Goal: Transaction & Acquisition: Purchase product/service

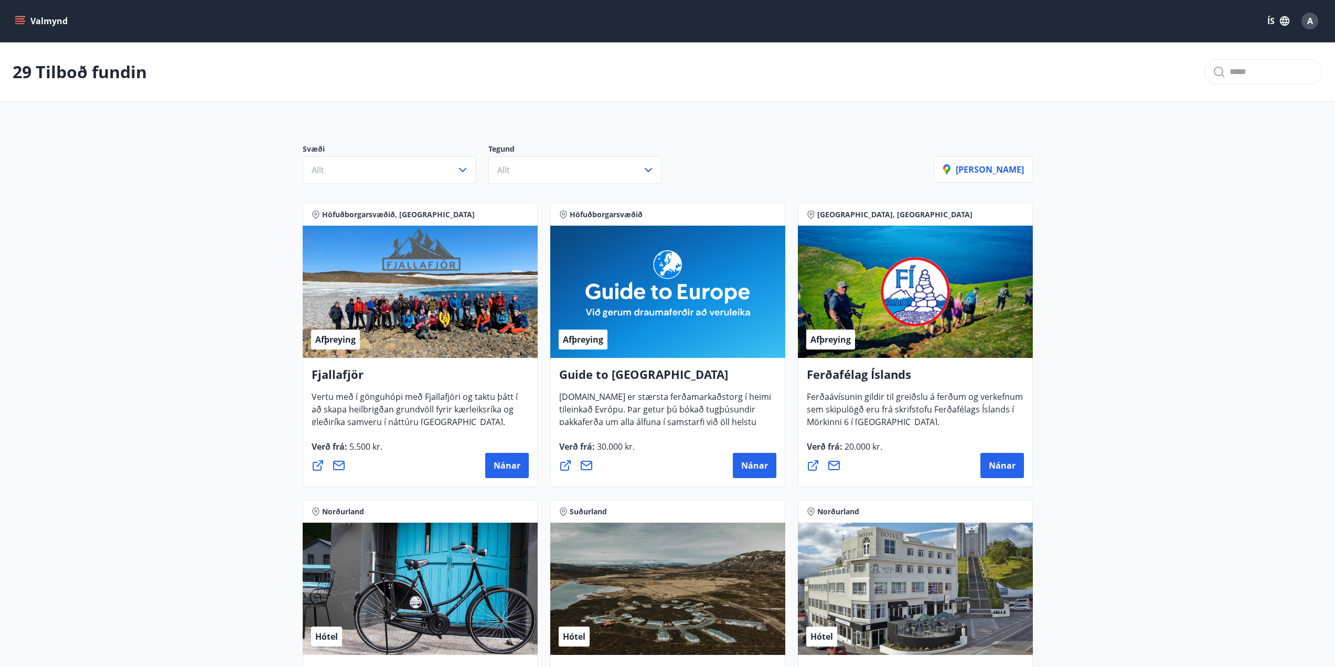
click at [27, 14] on button "Valmynd" at bounding box center [42, 21] width 59 height 19
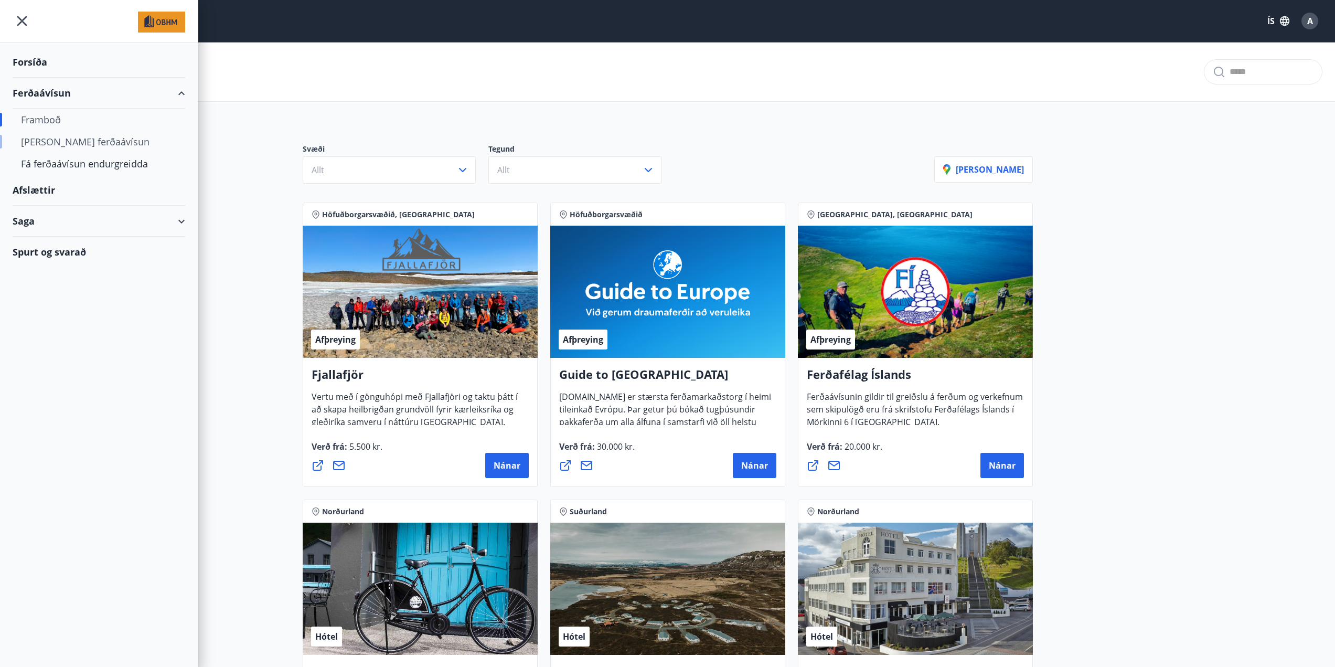
click at [43, 138] on div "[PERSON_NAME] ferðaávísun" at bounding box center [99, 142] width 156 height 22
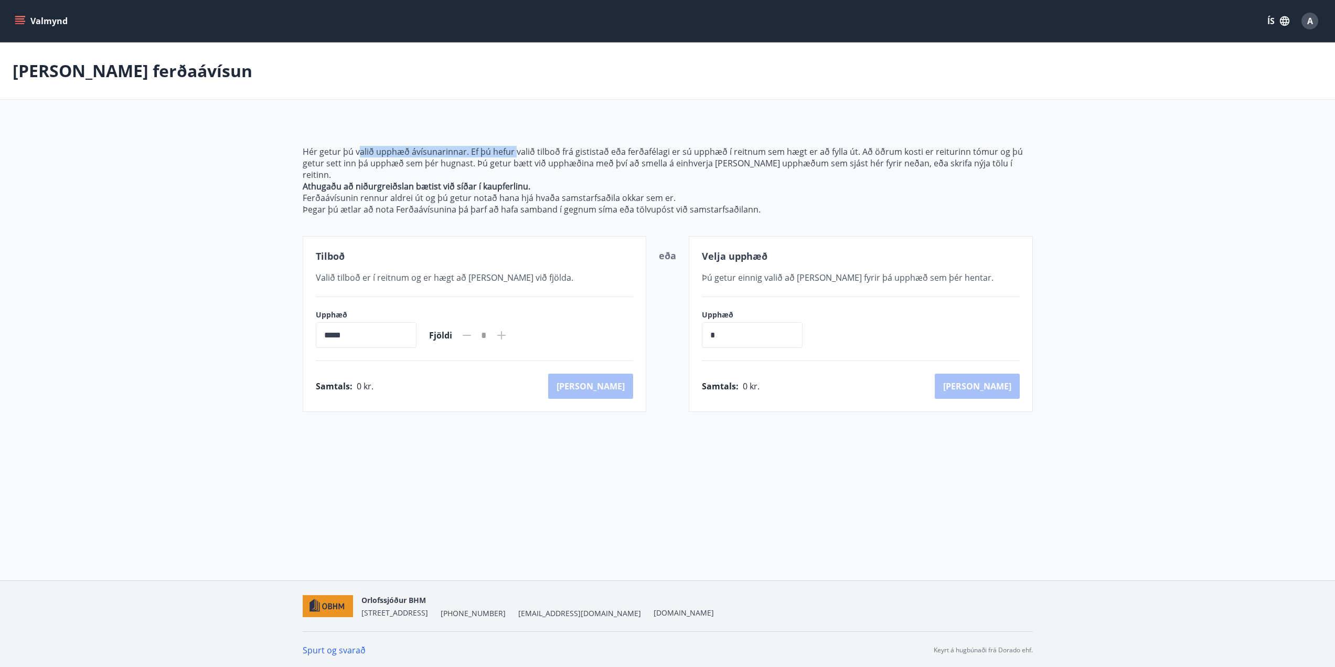
drag, startPoint x: 359, startPoint y: 150, endPoint x: 516, endPoint y: 155, distance: 157.0
click at [516, 155] on p "Hér getur þú valið upphæð ávísunarinnar. Ef þú hefur valið tilboð frá gististað…" at bounding box center [668, 163] width 730 height 35
click at [381, 322] on input "*****" at bounding box center [366, 335] width 101 height 26
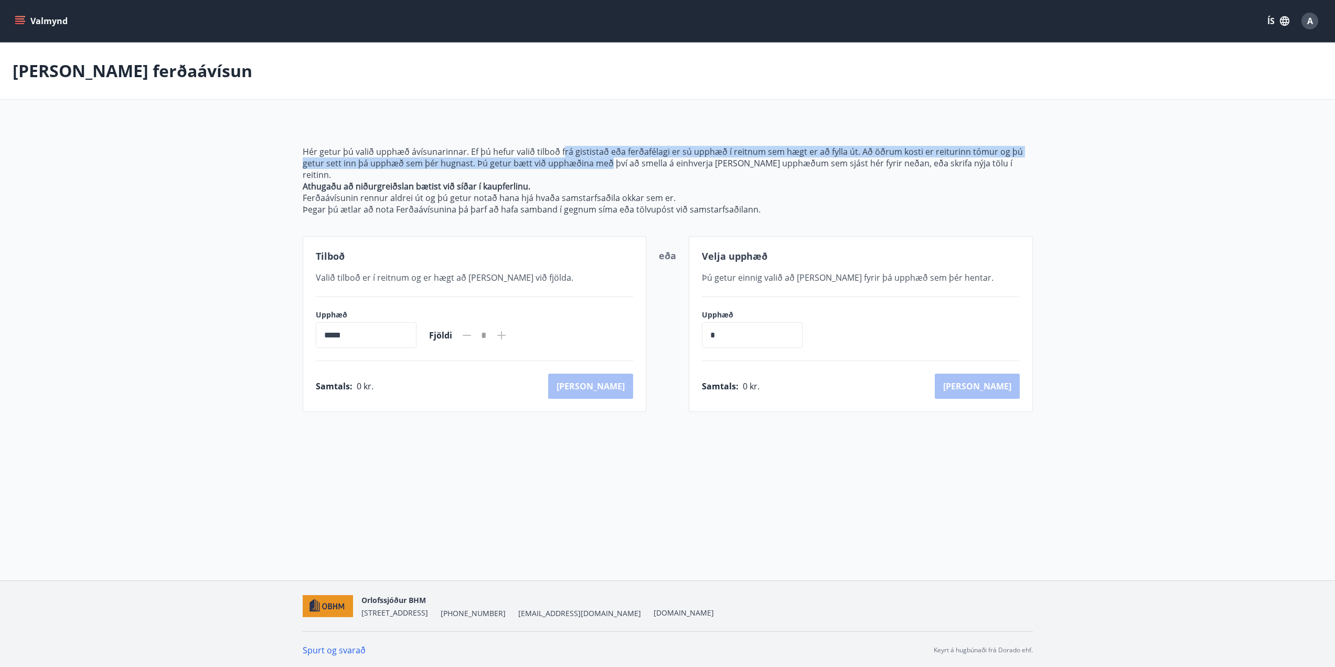
drag, startPoint x: 563, startPoint y: 148, endPoint x: 608, endPoint y: 162, distance: 47.1
click at [608, 162] on p "Hér getur þú valið upphæð ávísunarinnar. Ef þú hefur valið tilboð frá gististað…" at bounding box center [668, 163] width 730 height 35
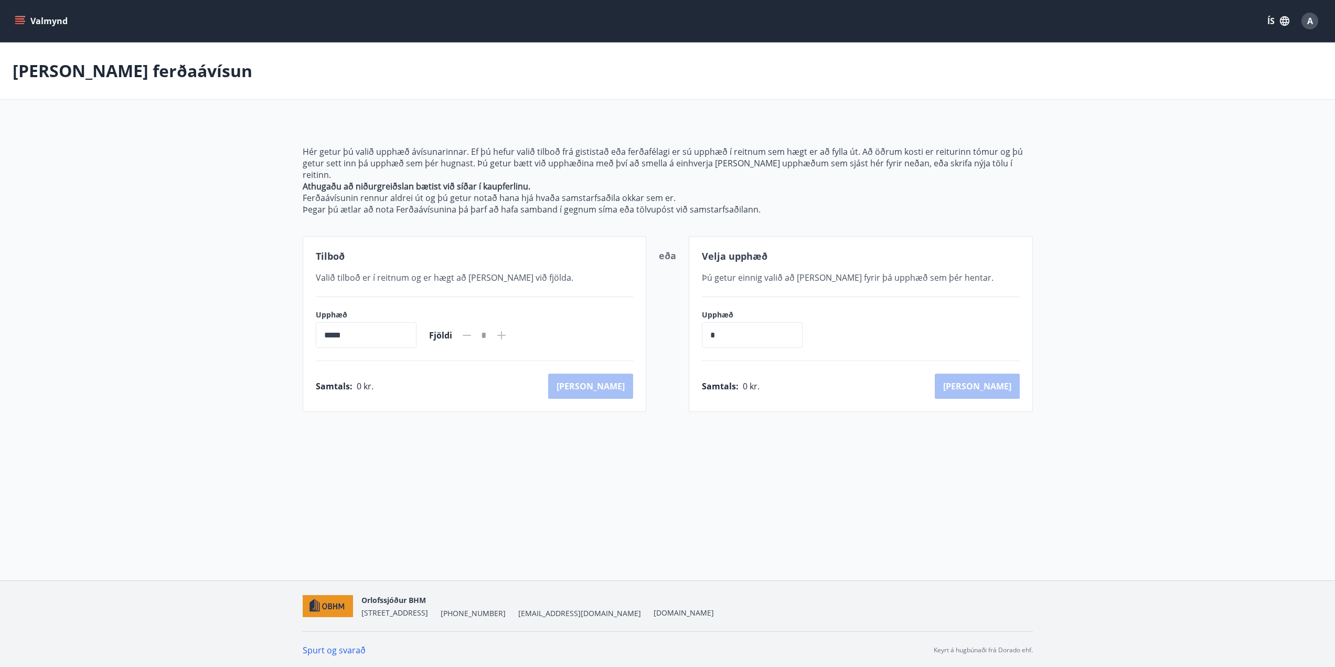
click at [431, 256] on div "Tilboð Valið tilboð er í reitnum og er hægt að [PERSON_NAME] við fjölda. Upphæð…" at bounding box center [475, 324] width 344 height 176
click at [362, 380] on span "0 kr." at bounding box center [365, 386] width 17 height 12
click at [773, 279] on div "Velja upphæð Þú getur einnig valið að [PERSON_NAME] fyrir þá upphæð sem þér hen…" at bounding box center [861, 324] width 344 height 176
click at [23, 30] on div "Valmynd ÍS A" at bounding box center [668, 20] width 1310 height 25
click at [23, 29] on button "Valmynd" at bounding box center [42, 21] width 59 height 19
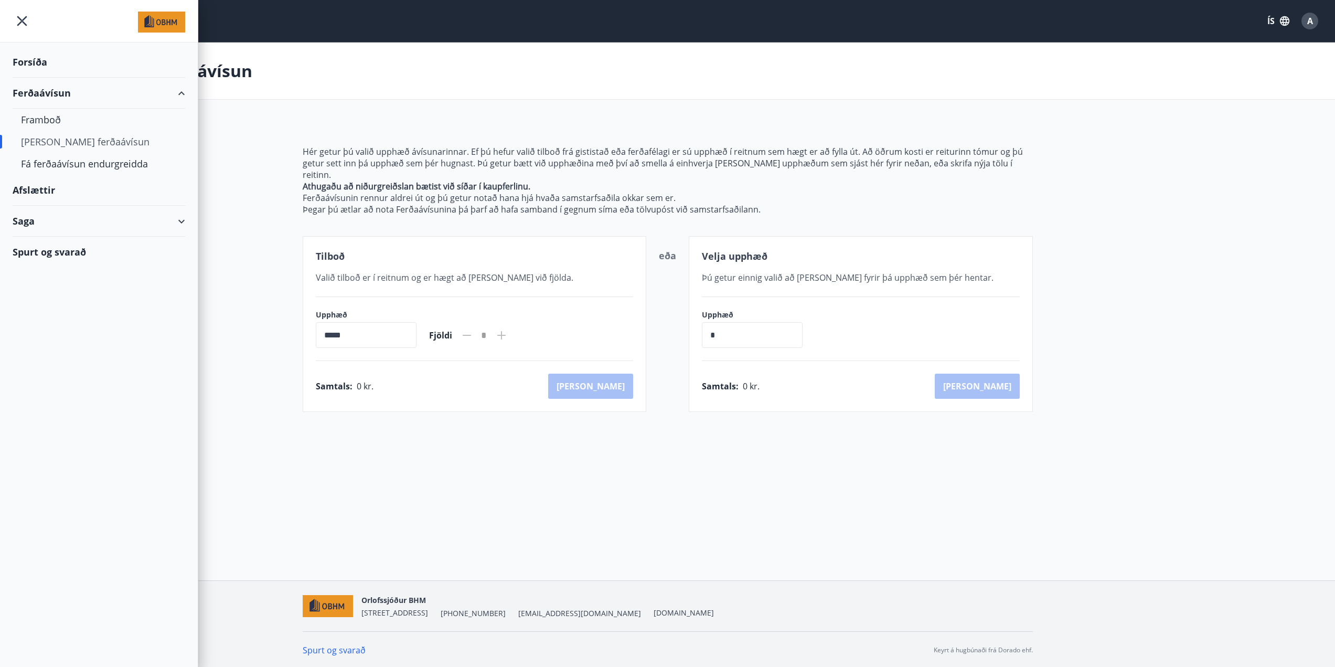
click at [33, 191] on div "Afslættir" at bounding box center [99, 190] width 173 height 31
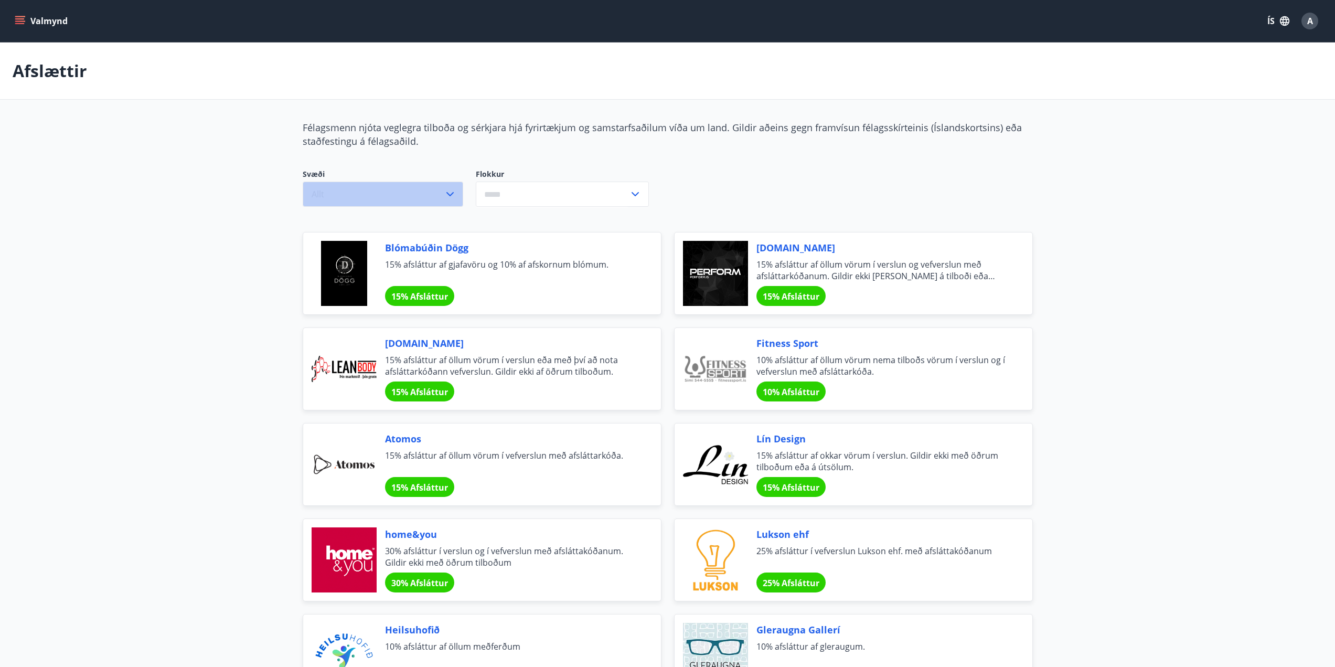
click at [446, 204] on button "Allt" at bounding box center [383, 194] width 161 height 25
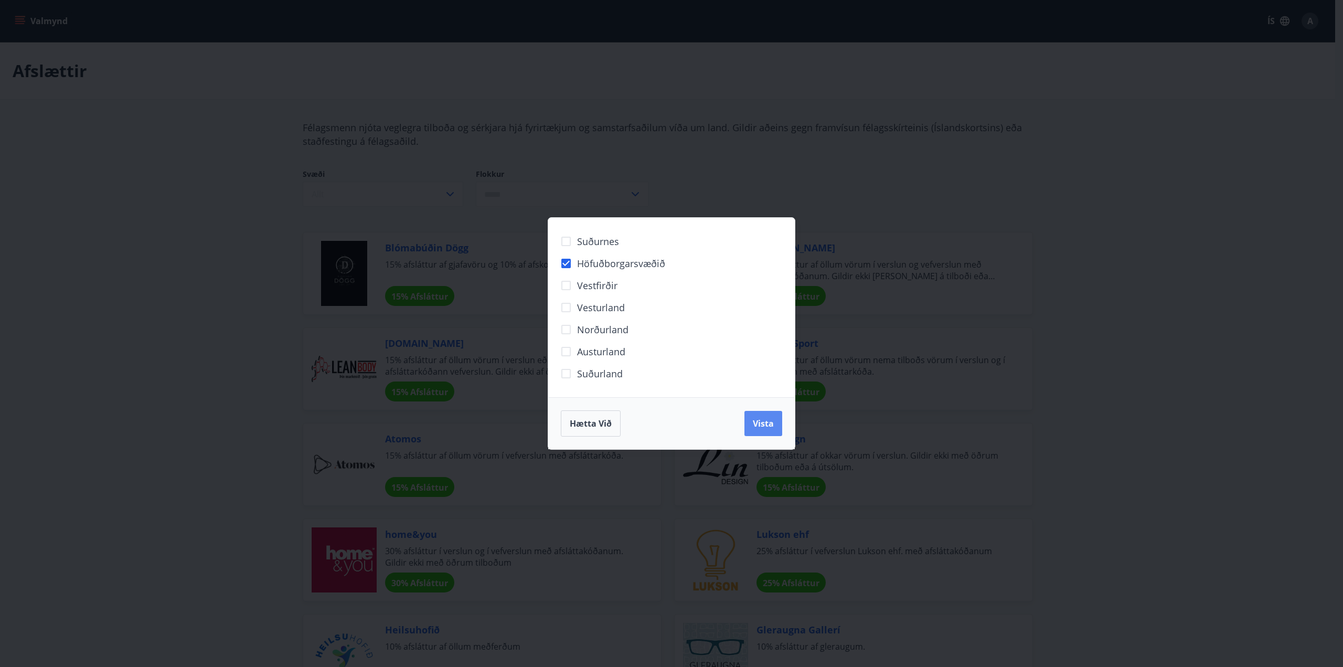
click at [762, 425] on span "Vista" at bounding box center [763, 424] width 21 height 12
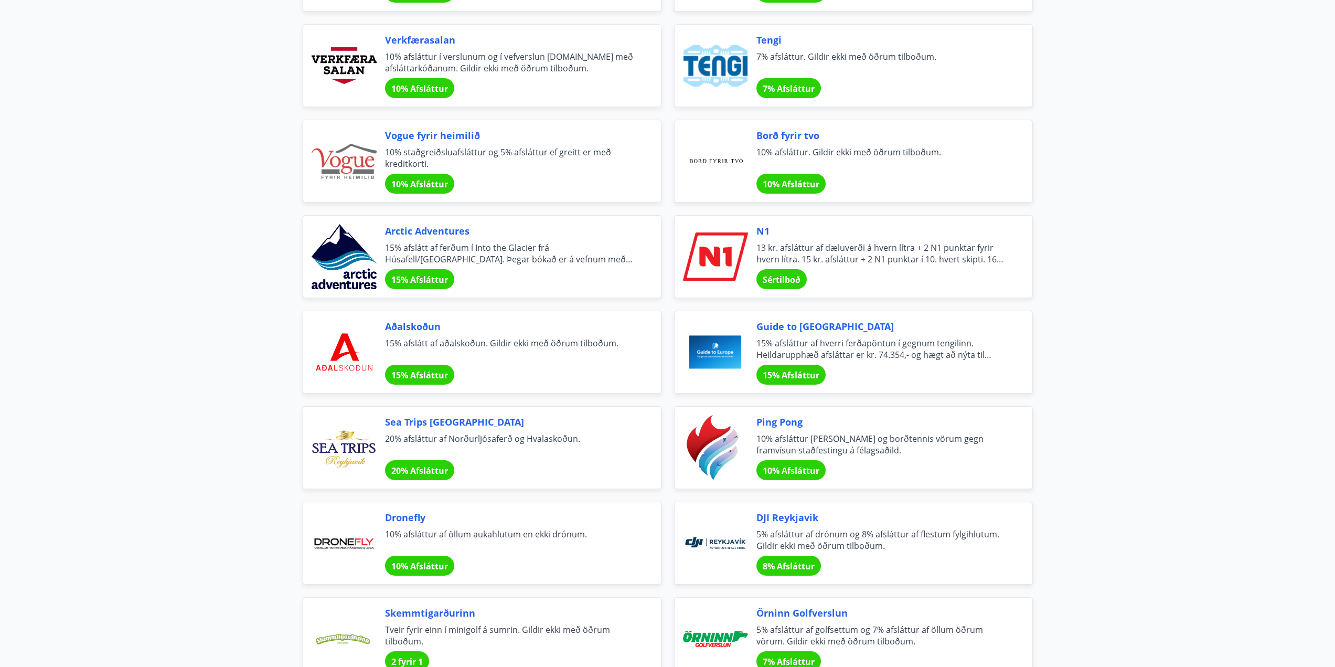
scroll to position [1679, 0]
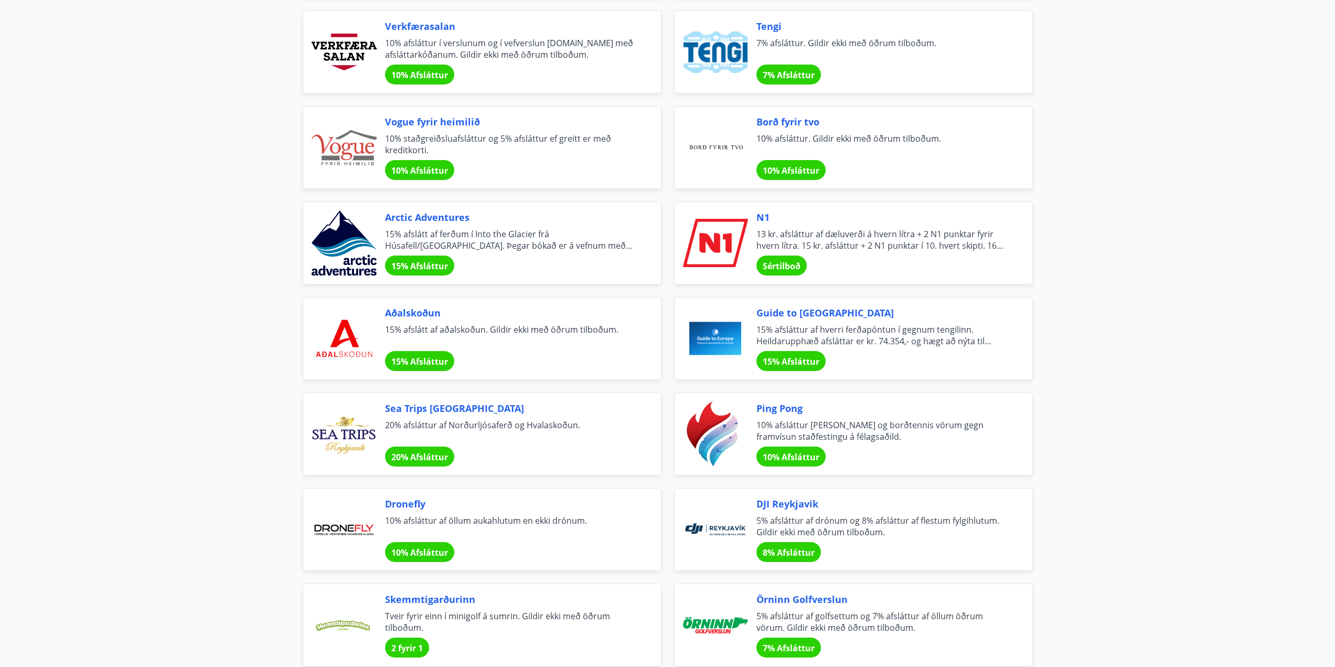
drag, startPoint x: 392, startPoint y: 409, endPoint x: 260, endPoint y: 404, distance: 132.3
click at [260, 404] on main "Afslættir Félagsmenn njóta veglegra tilboða og sérkjara hjá fyrirtækjum og sams…" at bounding box center [667, 40] width 1335 height 3353
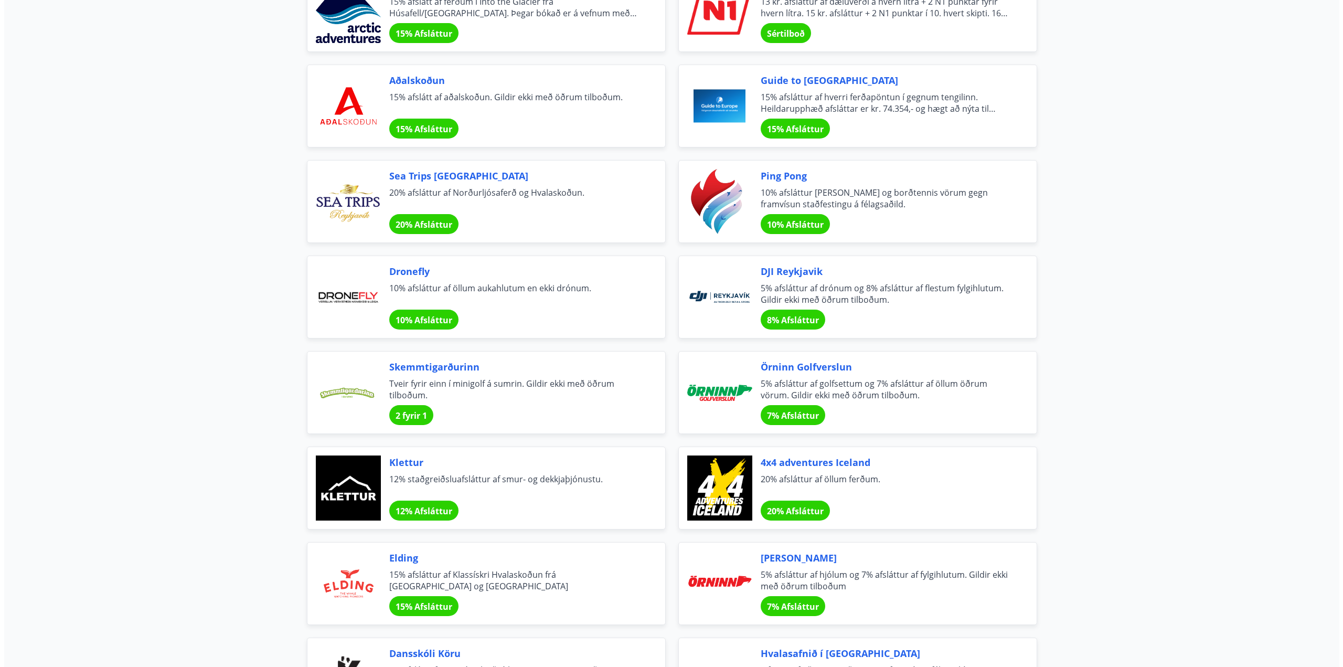
scroll to position [1941, 0]
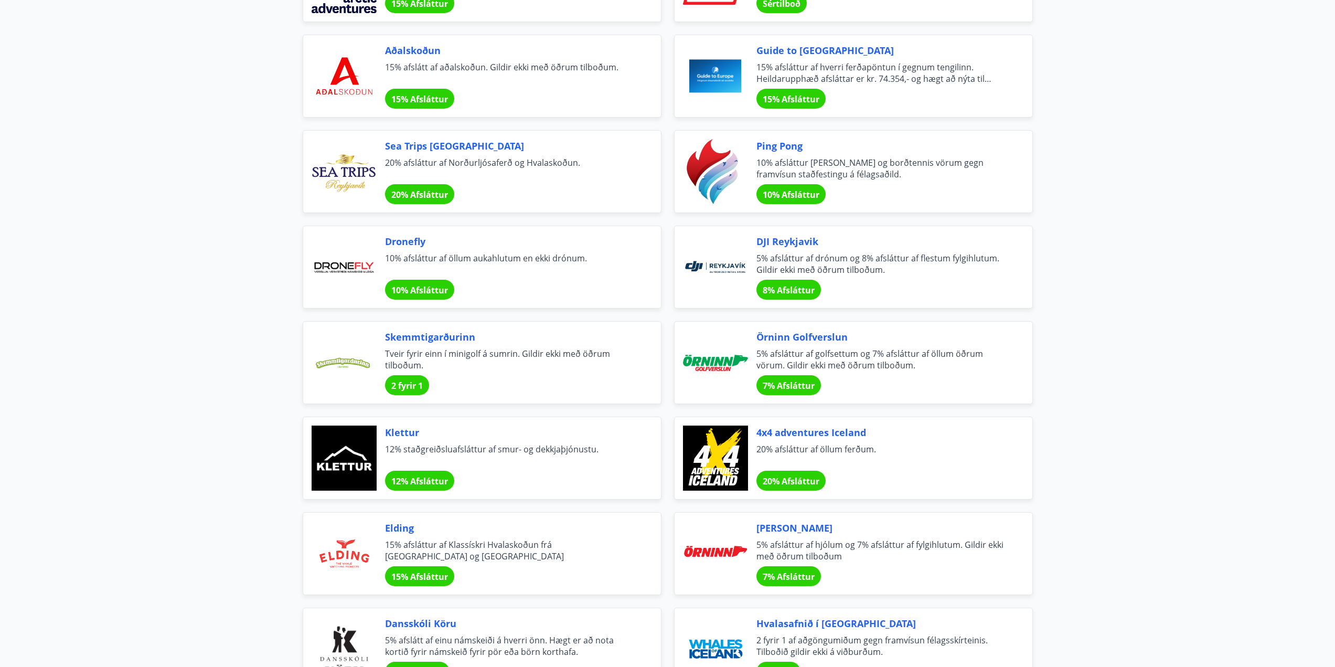
click at [437, 144] on span "Sea Trips [GEOGRAPHIC_DATA]" at bounding box center [510, 146] width 251 height 14
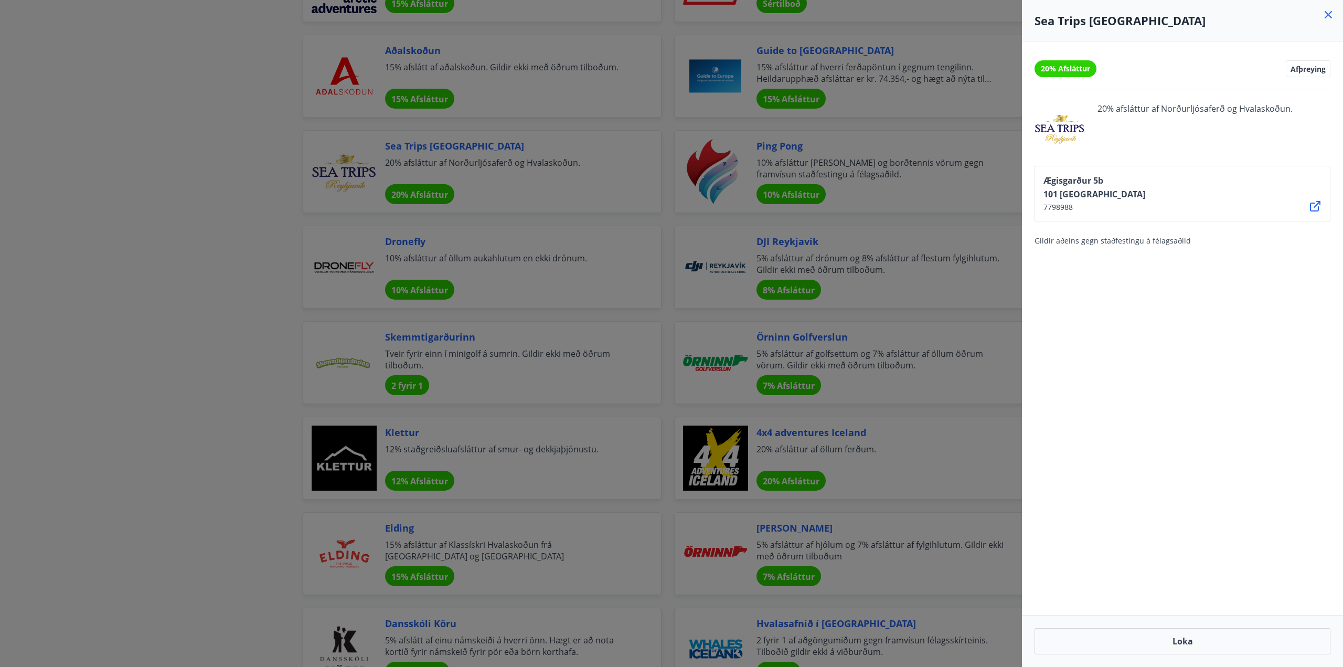
click at [1315, 209] on icon at bounding box center [1315, 206] width 13 height 13
